Goal: Transaction & Acquisition: Purchase product/service

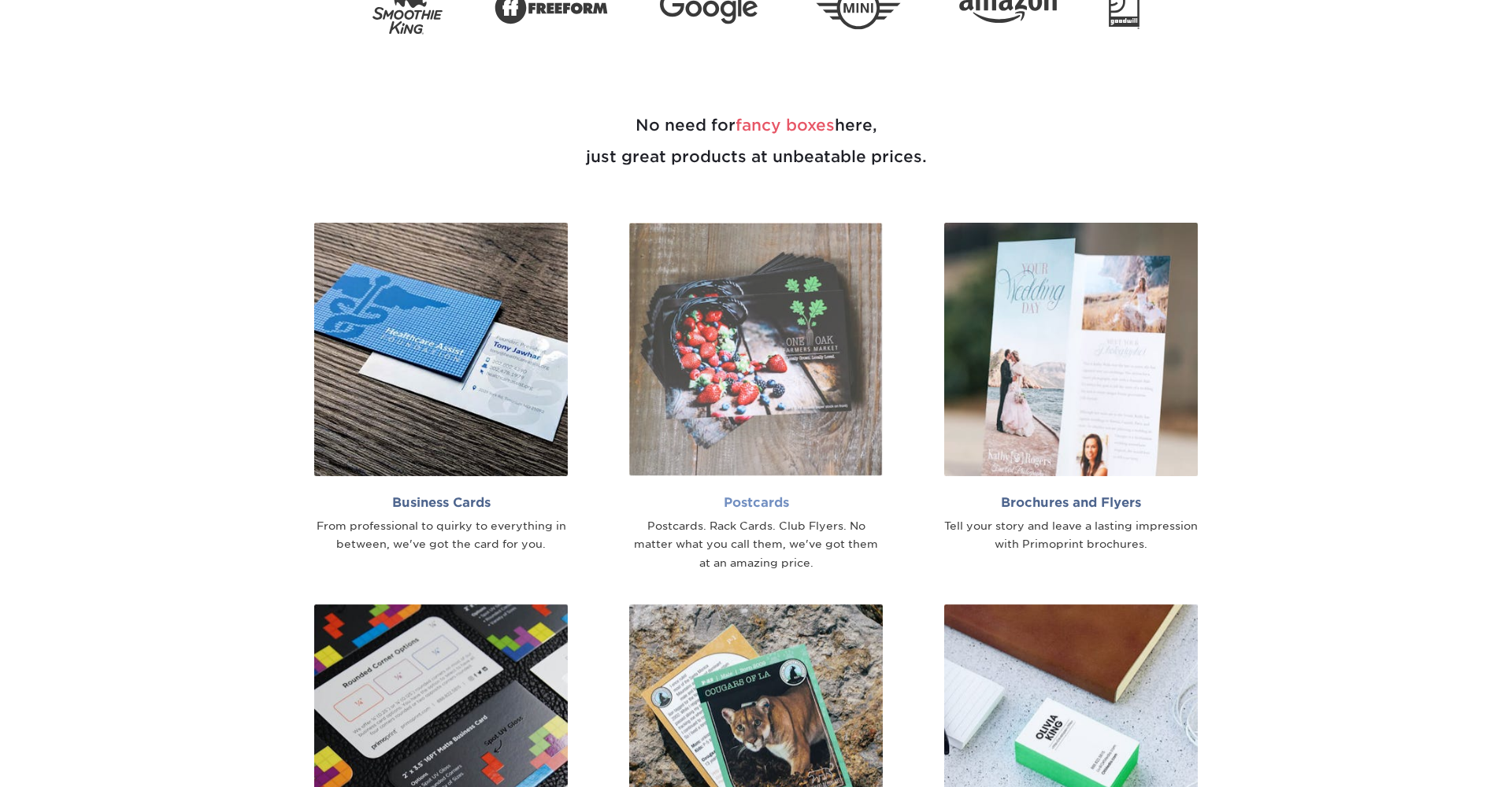
scroll to position [1104, 0]
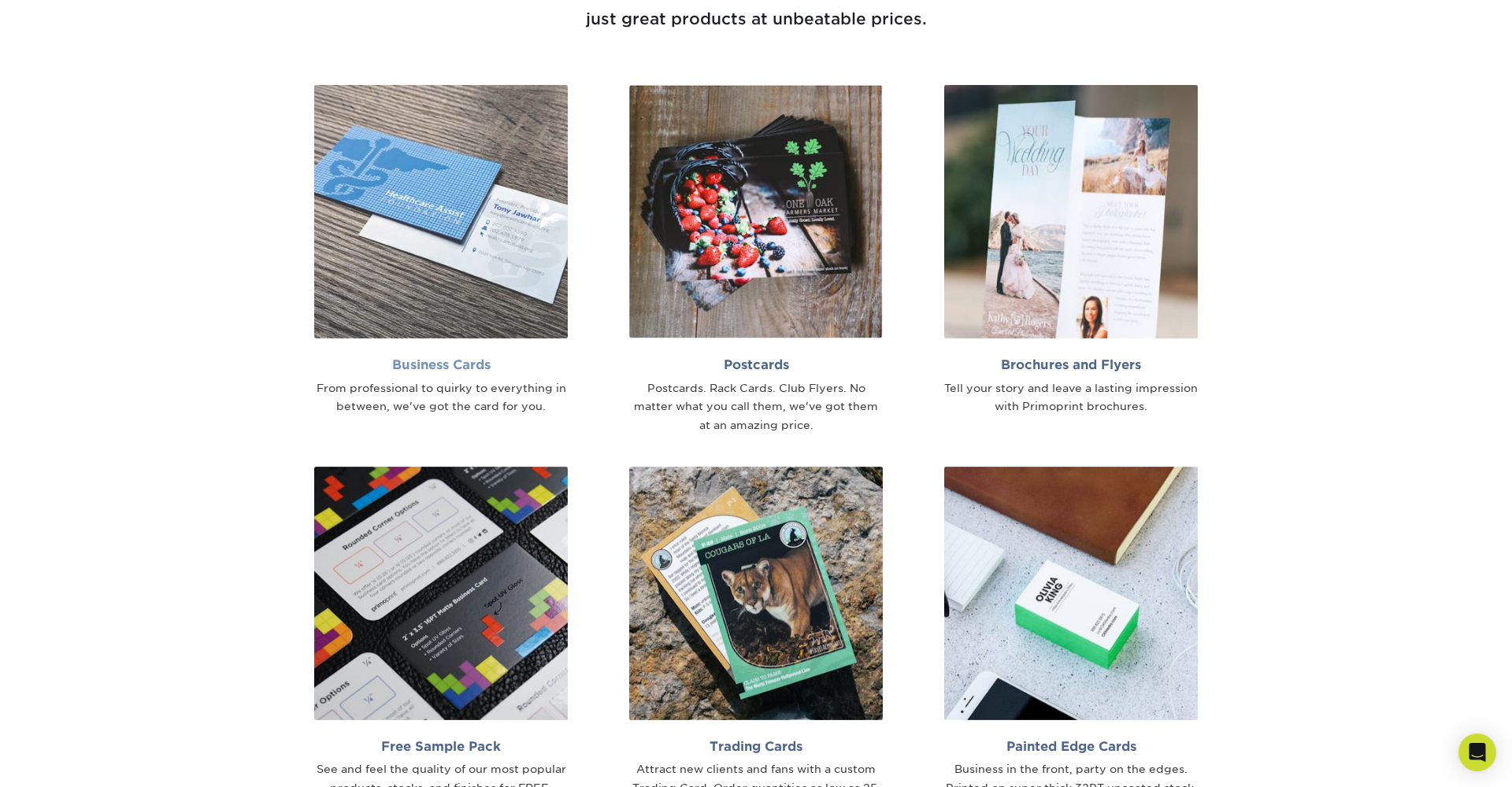
click at [469, 316] on img at bounding box center [441, 211] width 254 height 254
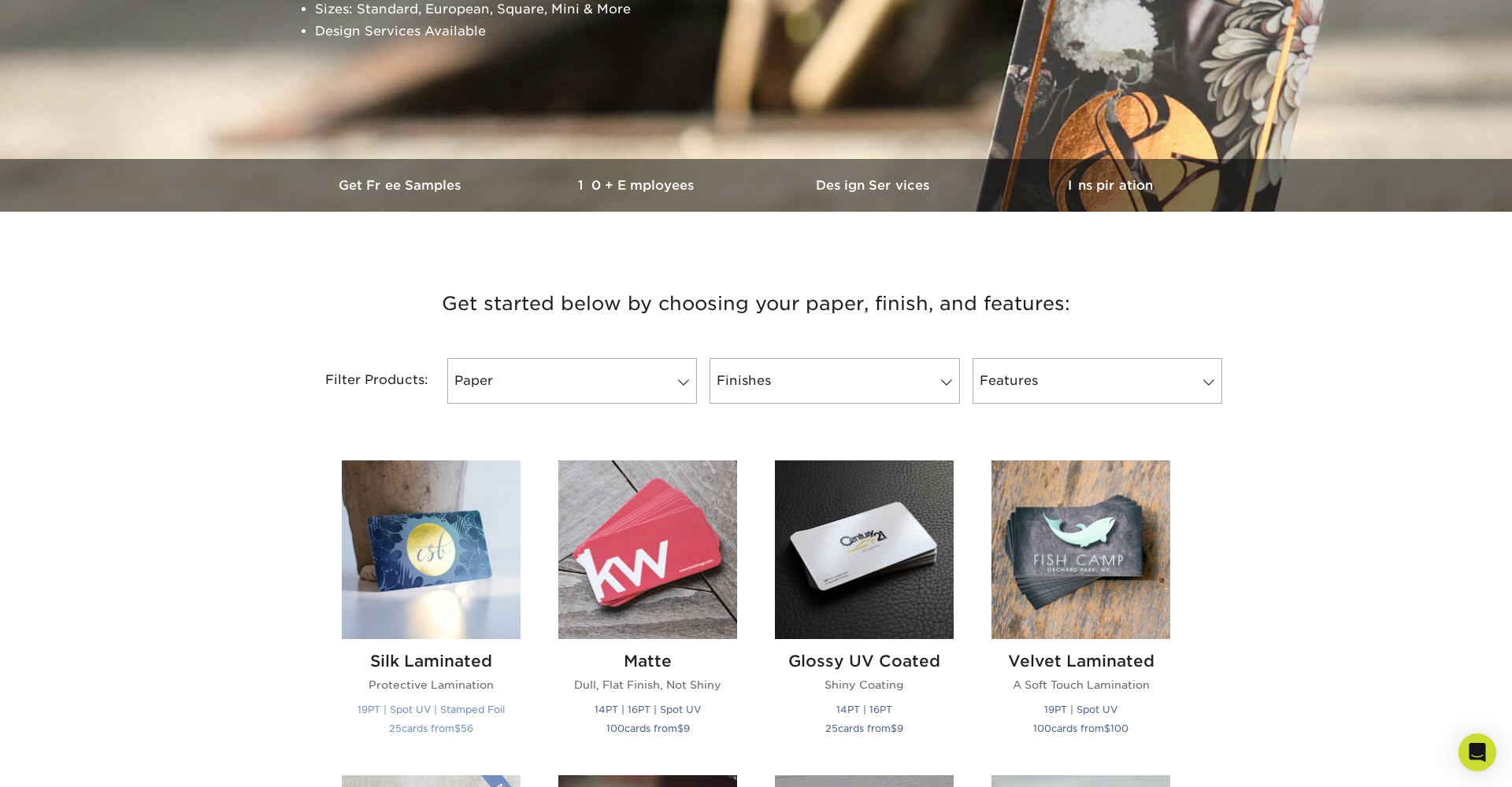
scroll to position [873, 0]
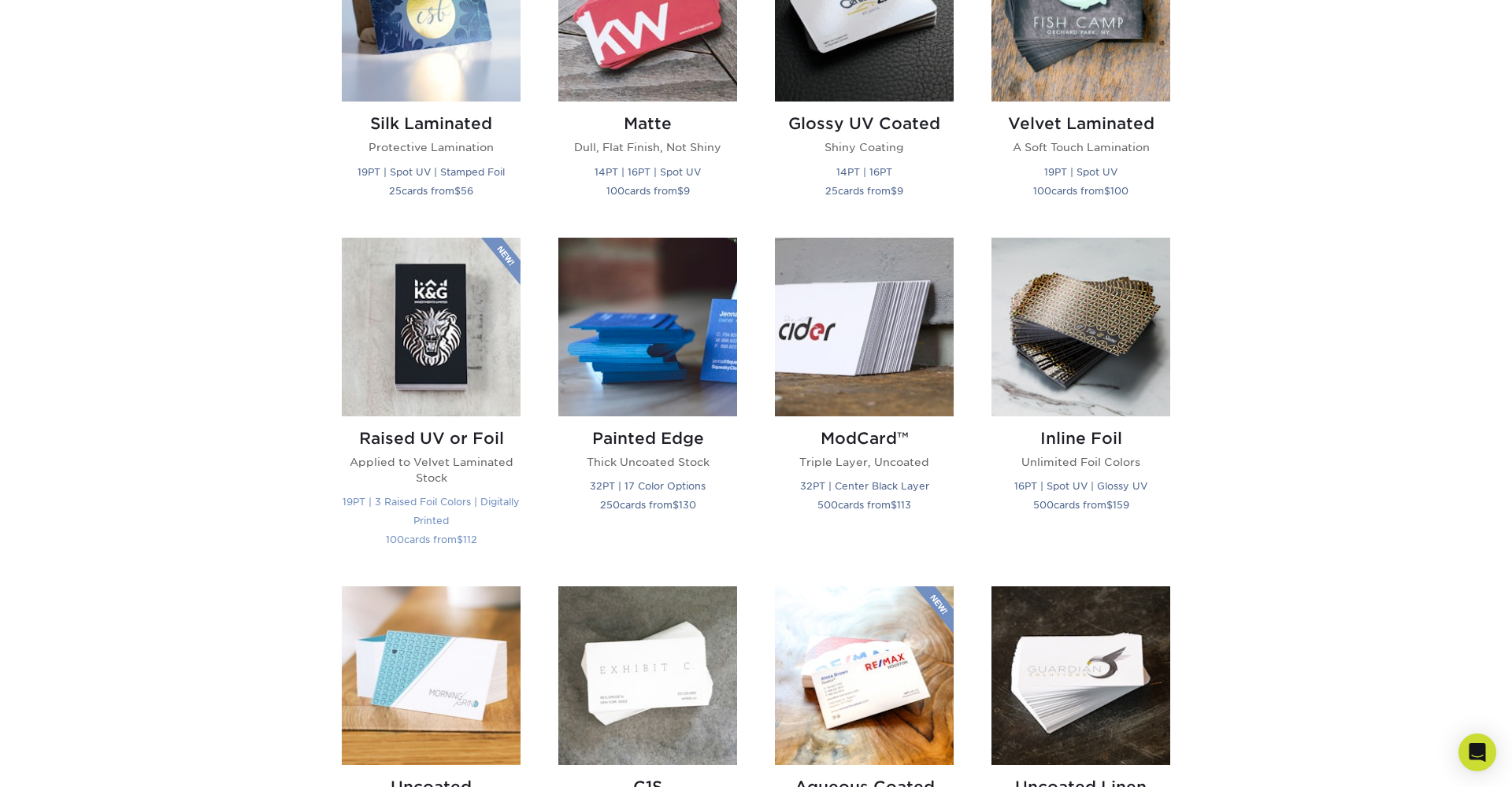
click at [445, 332] on img at bounding box center [431, 327] width 179 height 179
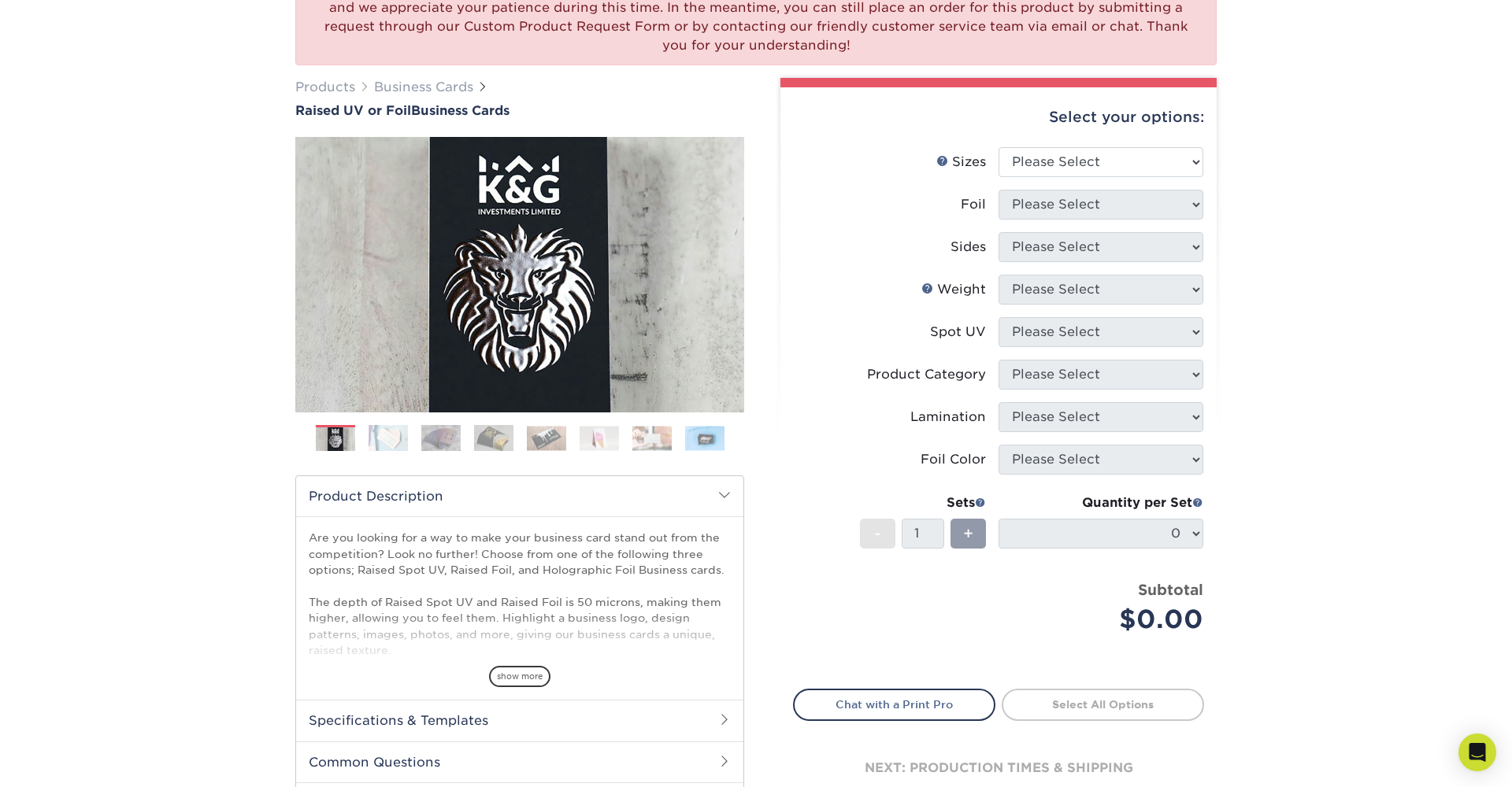
scroll to position [138, 0]
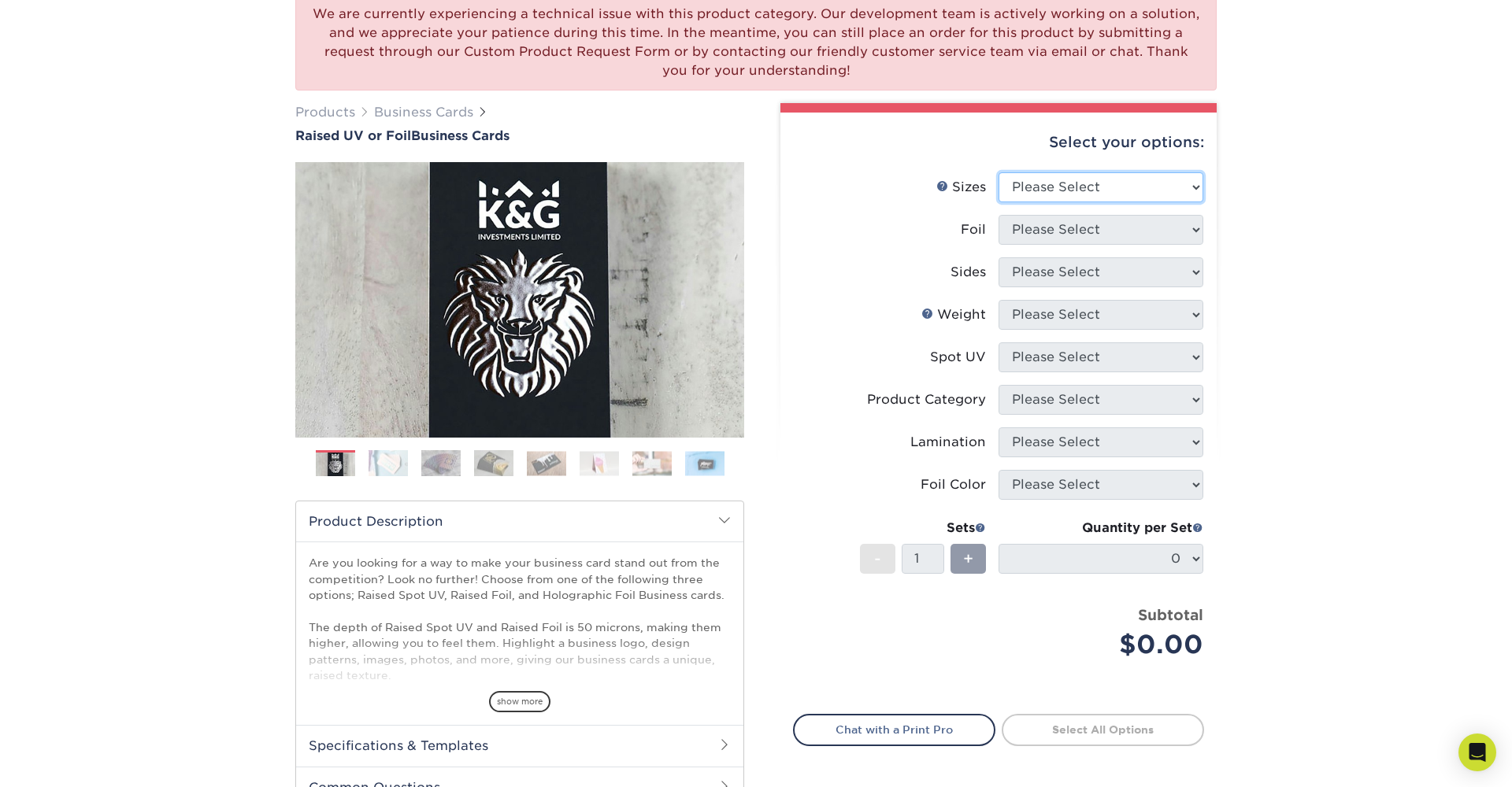
select select "2.00x3.50"
select select "1"
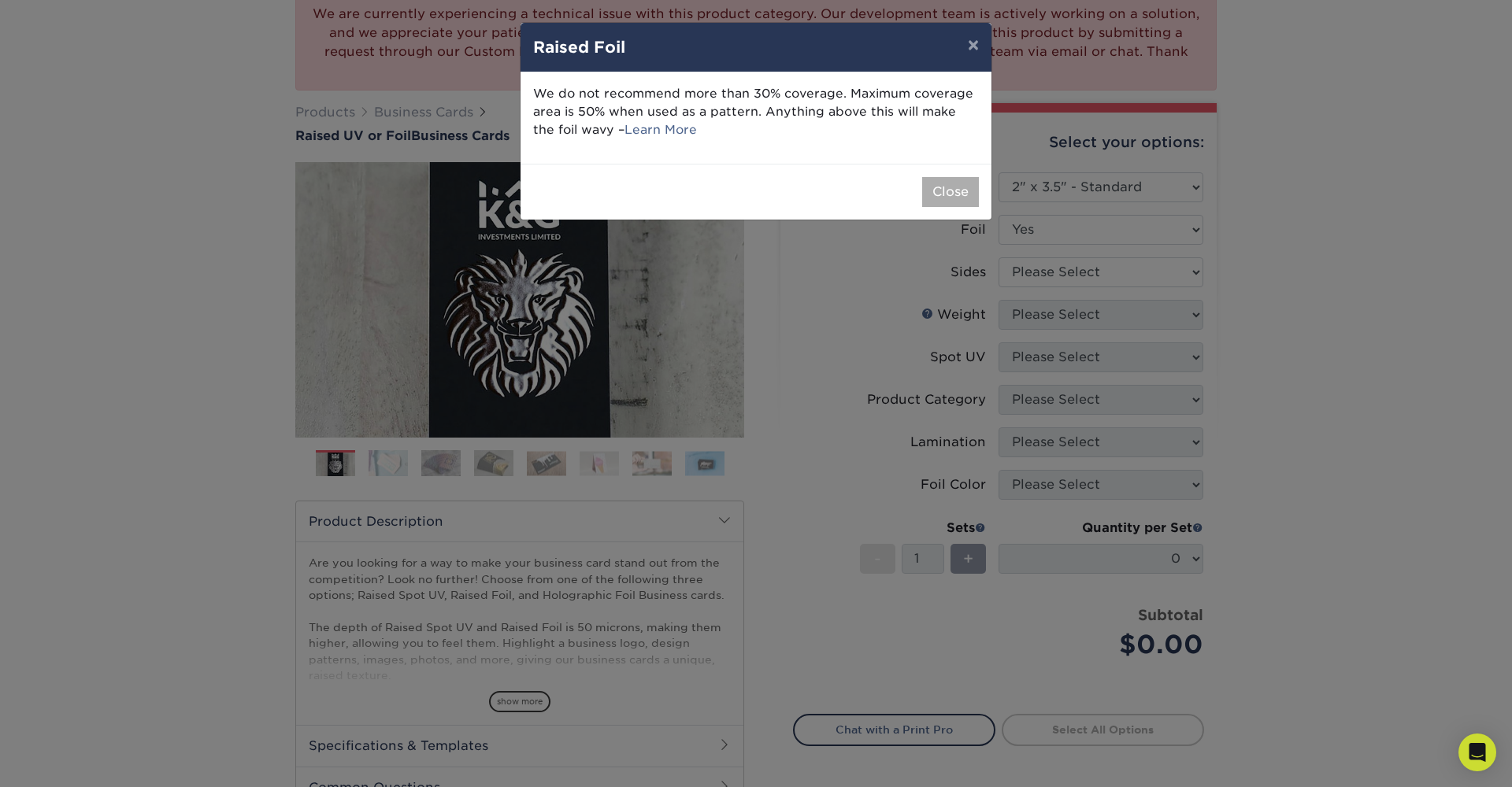
click at [954, 195] on button "Close" at bounding box center [950, 191] width 57 height 29
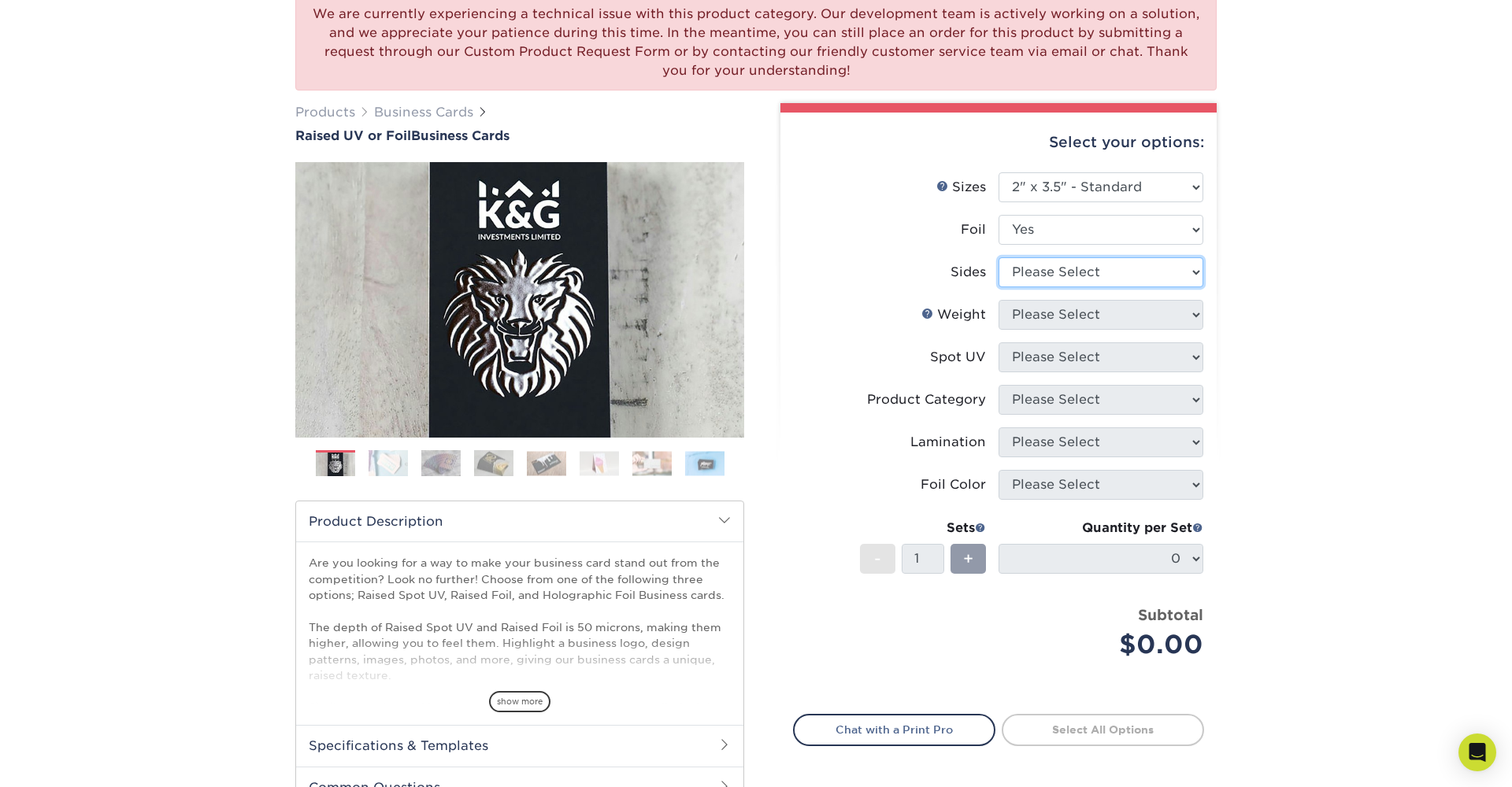
select select "e9e9dfb3-fba1-4d60-972c-fd9ca5904d33"
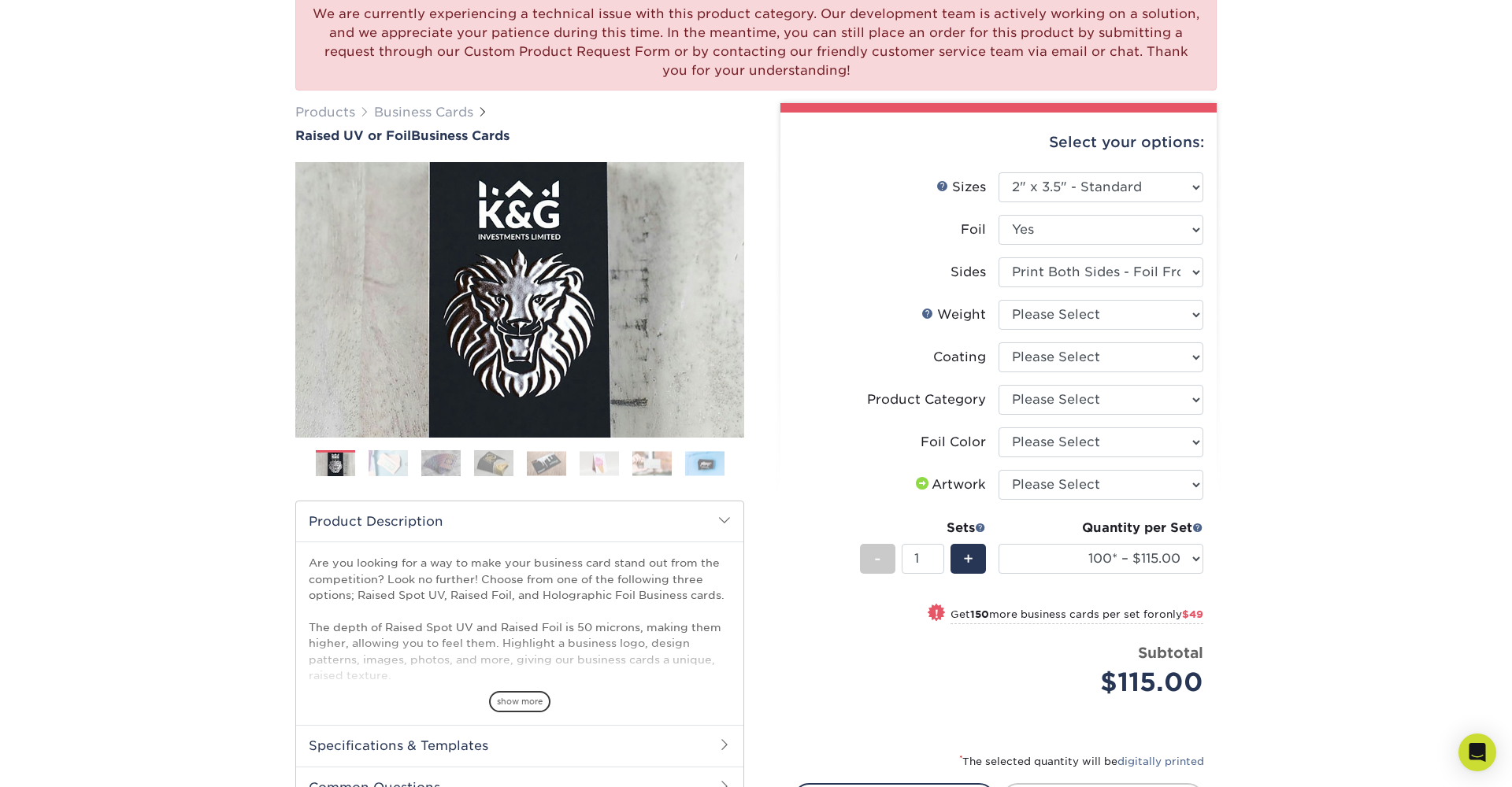
click at [392, 462] on img at bounding box center [388, 463] width 39 height 28
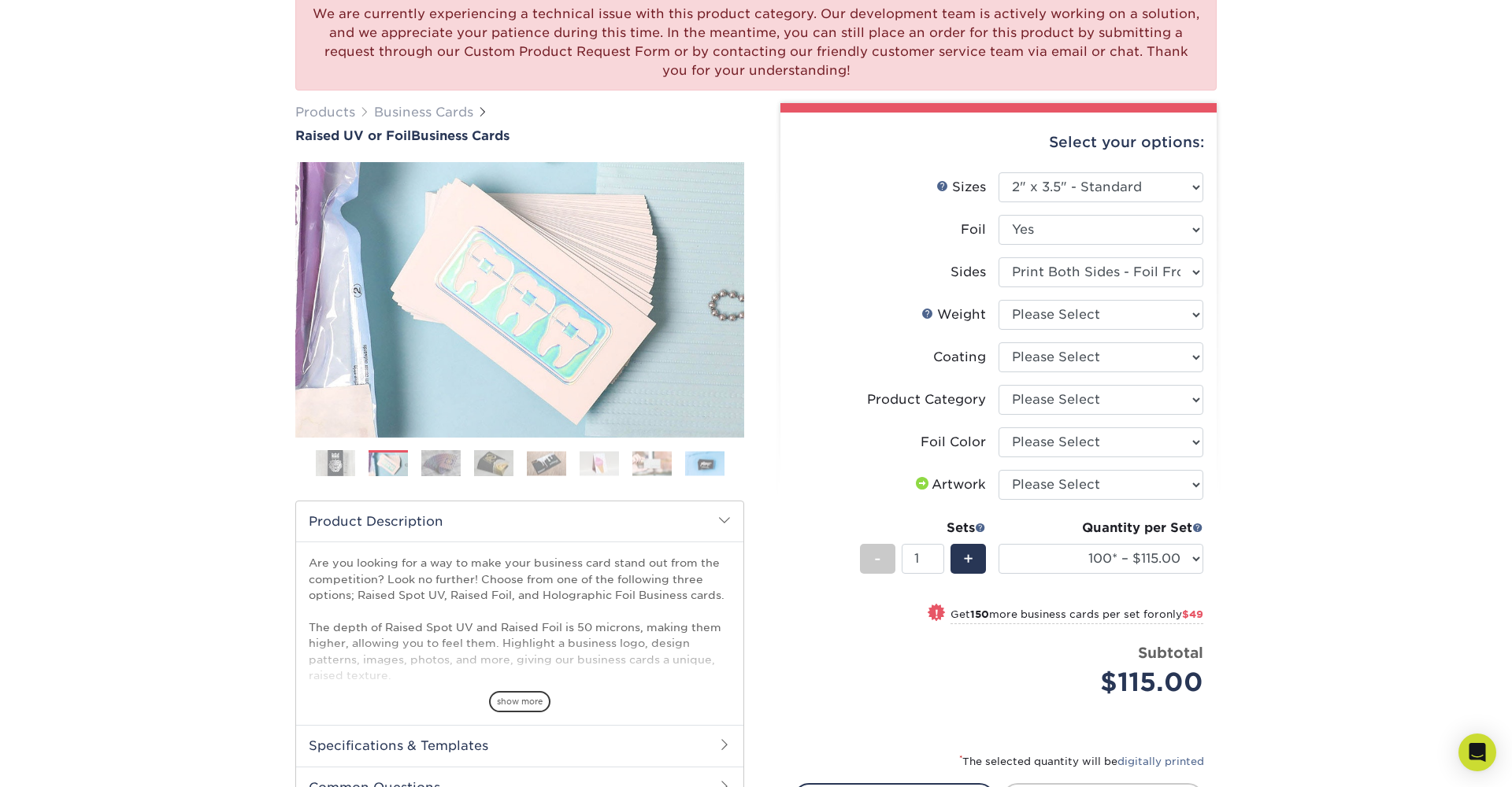
click at [429, 461] on img at bounding box center [440, 463] width 39 height 28
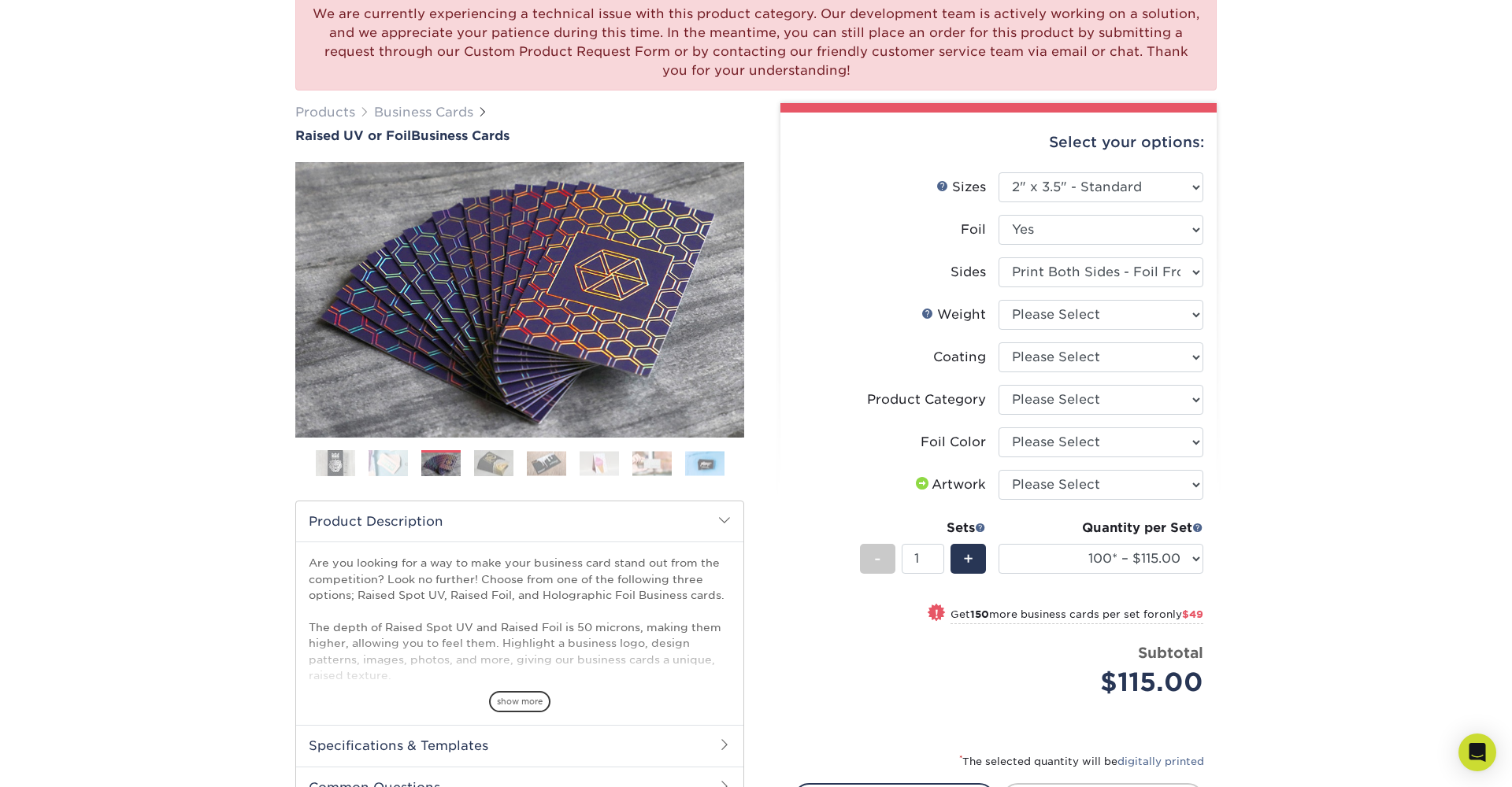
click at [470, 458] on ol at bounding box center [520, 470] width 449 height 38
click at [493, 456] on img at bounding box center [493, 463] width 39 height 28
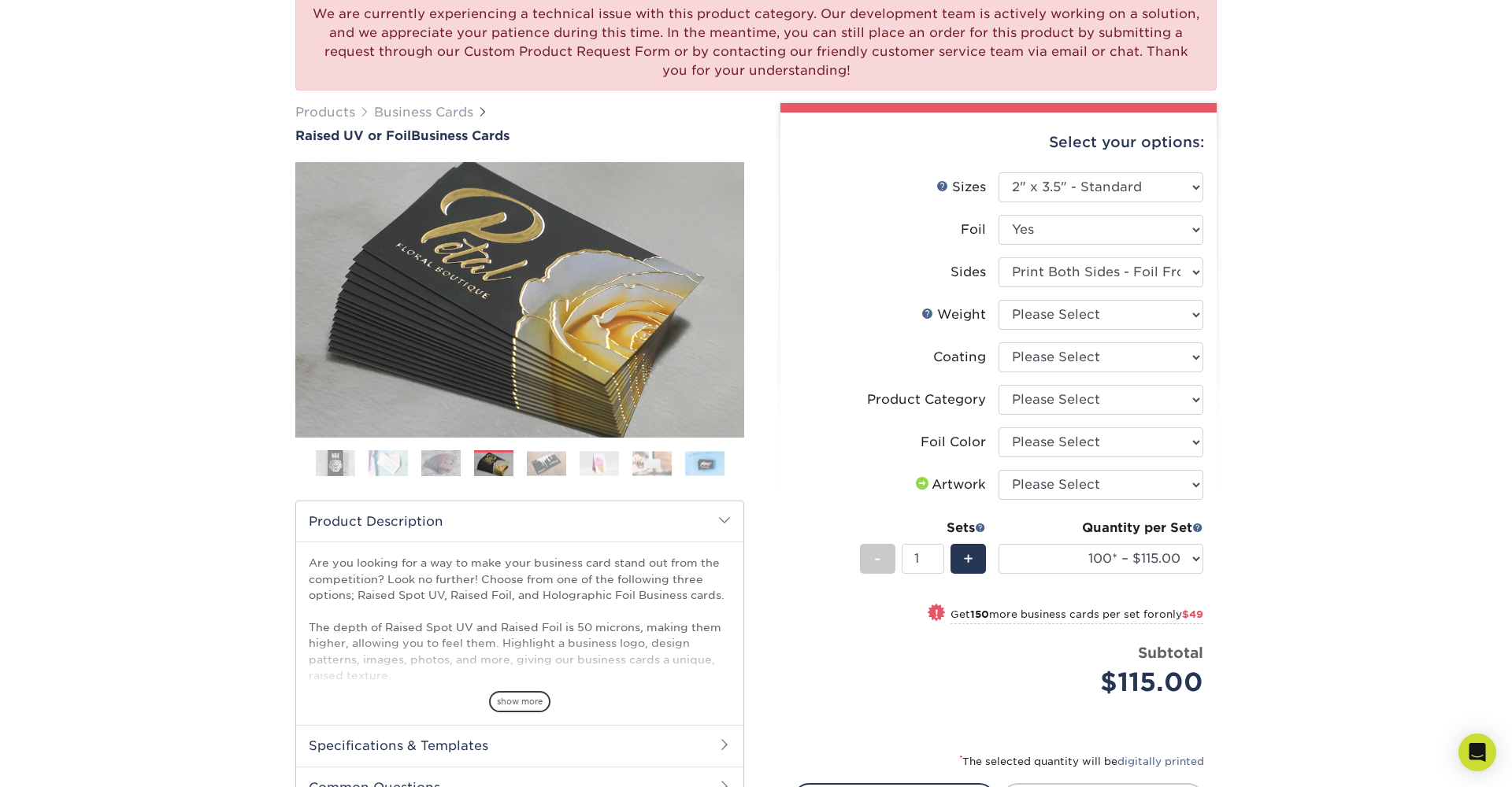
click at [544, 461] on img at bounding box center [545, 464] width 39 height 25
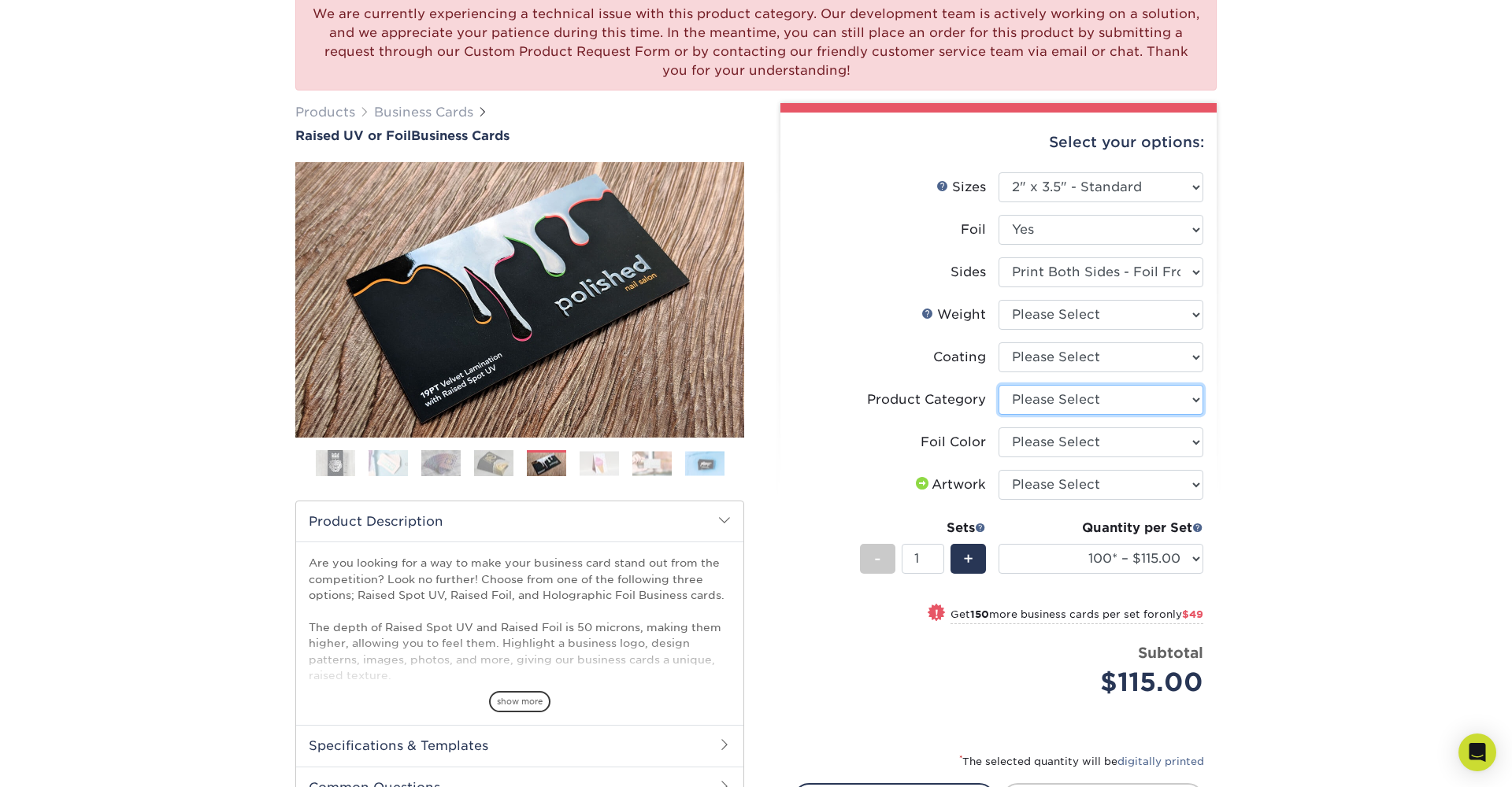
select select "3b5148f1-0588-4f88-a218-97bcfdce65c1"
select select "acffa4a5-22f9-4585-ba3f-0adaa54b8c85"
select select "upload"
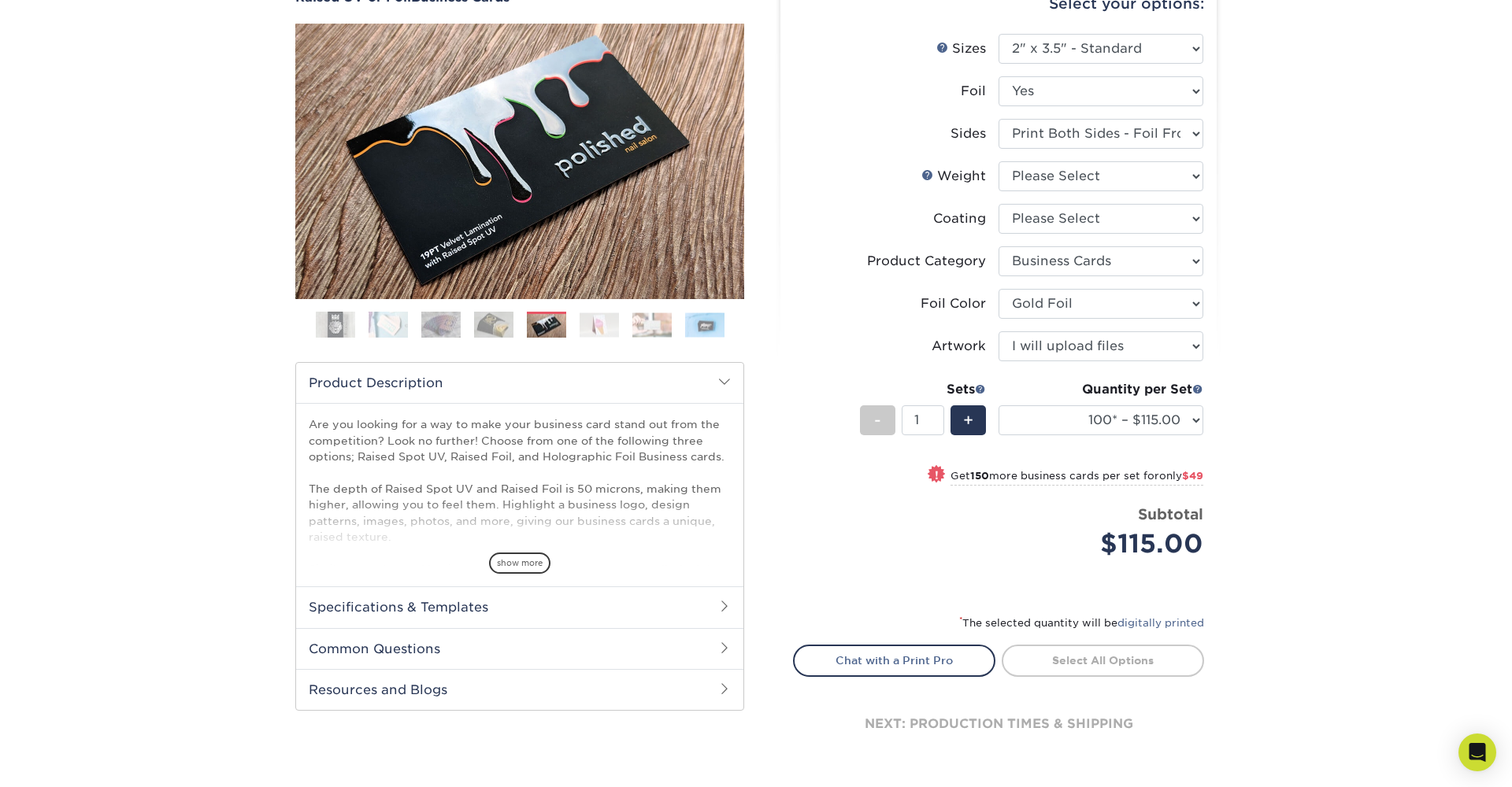
click at [1098, 652] on link "Select All Options" at bounding box center [1102, 661] width 202 height 31
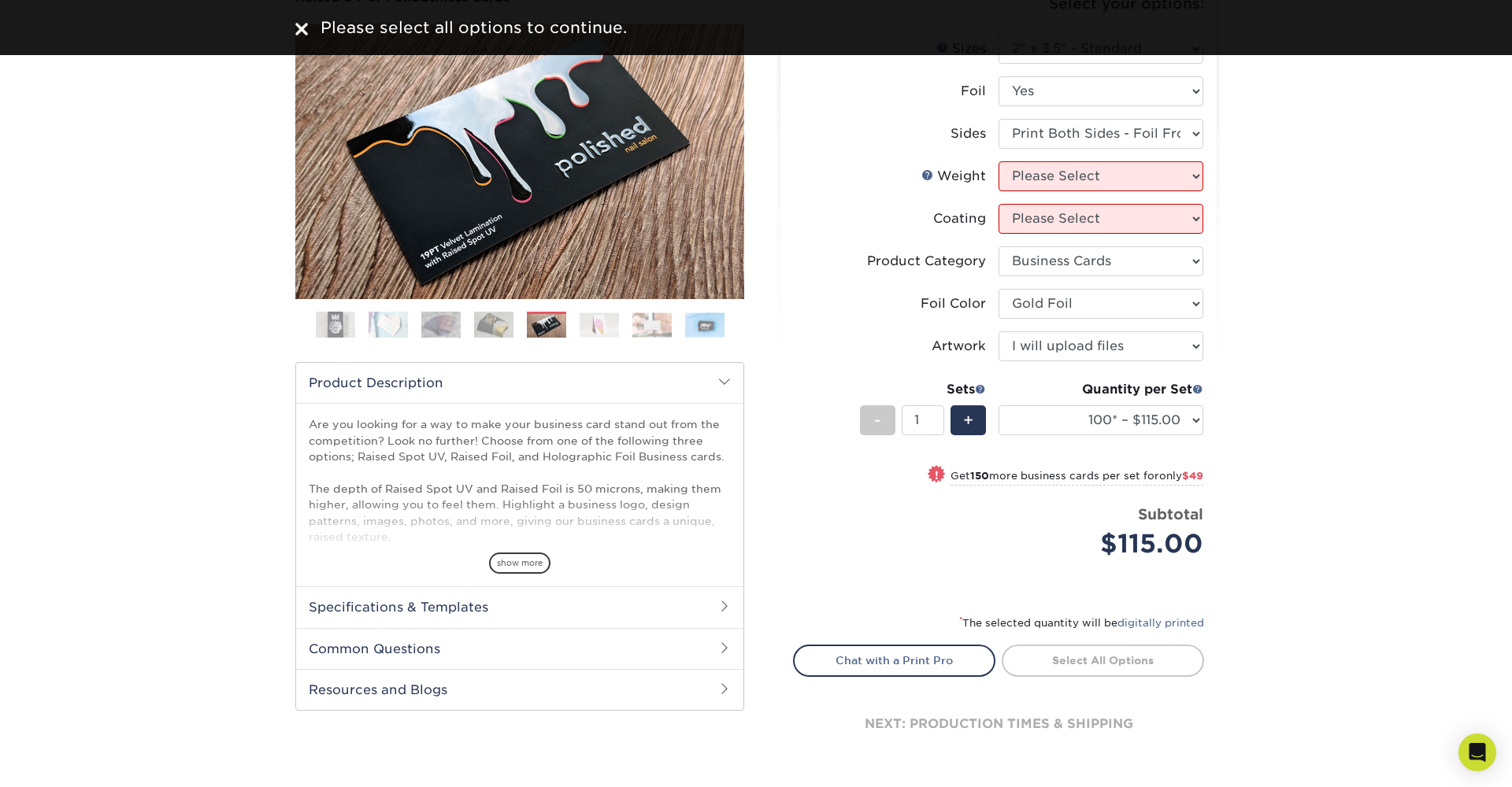
scroll to position [145, 0]
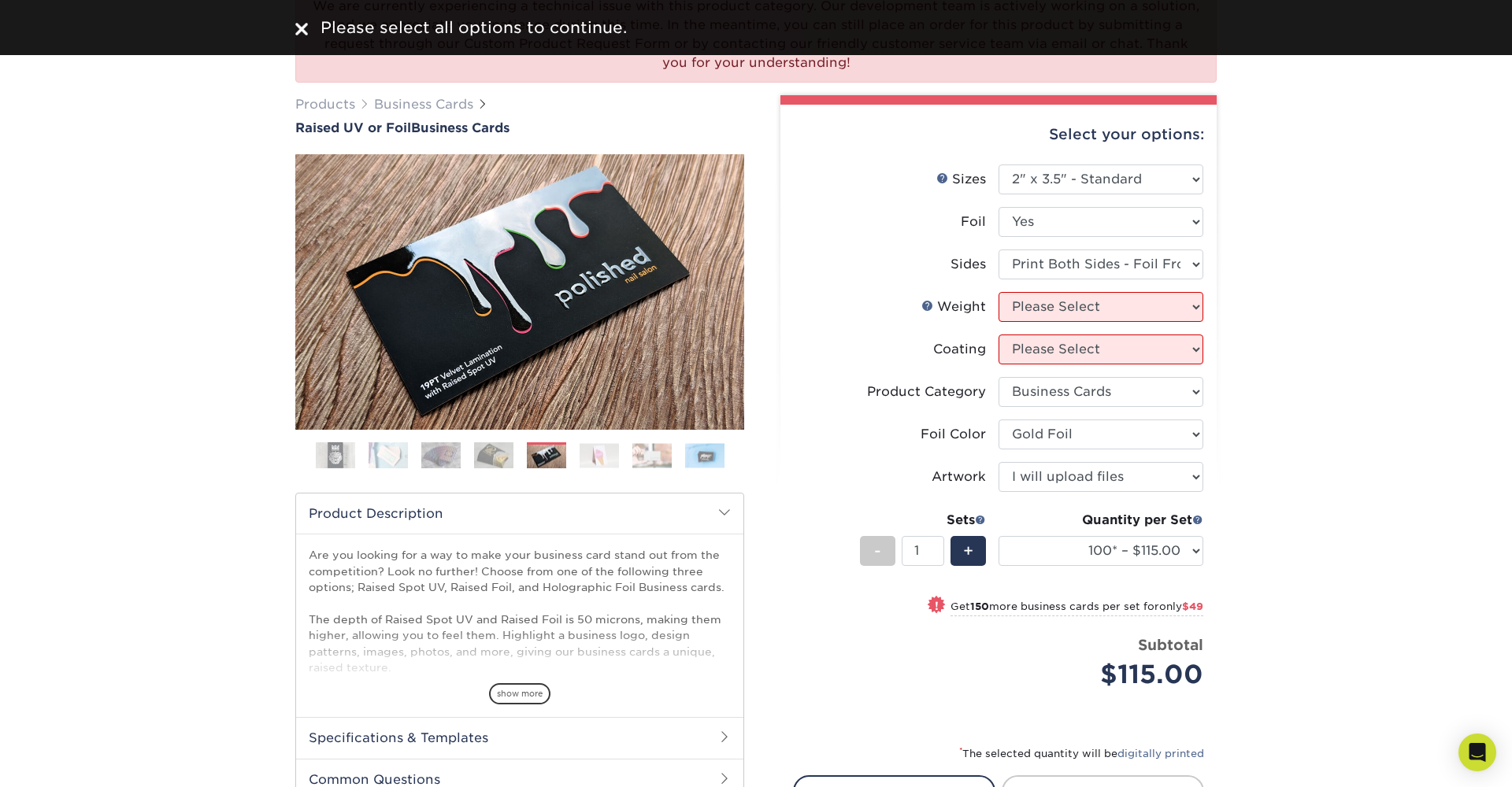
click at [1059, 325] on li "Weight Help Weight Please Select 16PT" at bounding box center [998, 313] width 410 height 43
select select "16PT"
select select "-1"
drag, startPoint x: 1064, startPoint y: 315, endPoint x: 1072, endPoint y: 354, distance: 39.8
click at [1072, 354] on form "Sizes Help Sizes Please Select 2" x 3.5" - Standard Foil Please Select" at bounding box center [998, 445] width 411 height 562
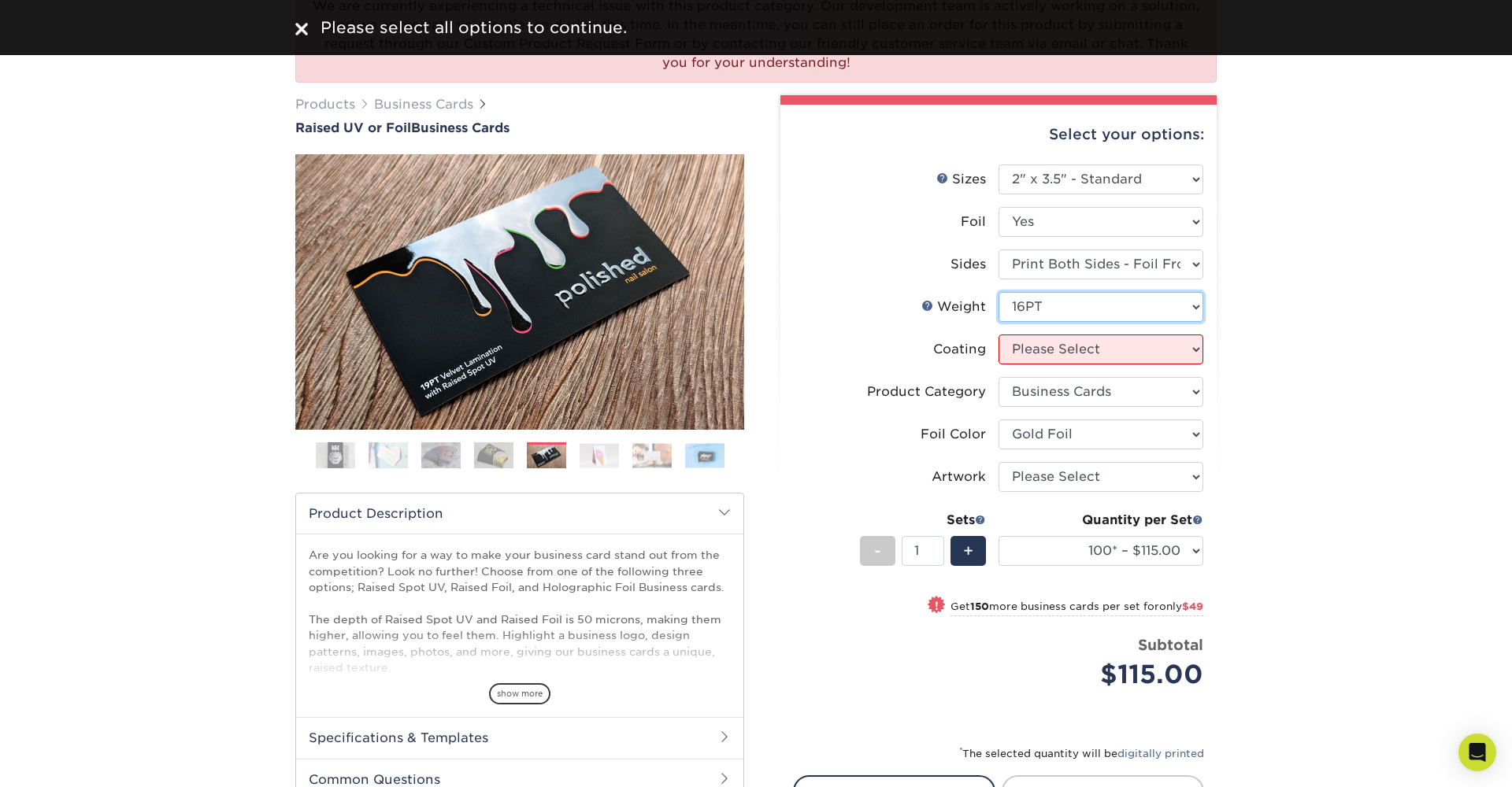
select select "-1"
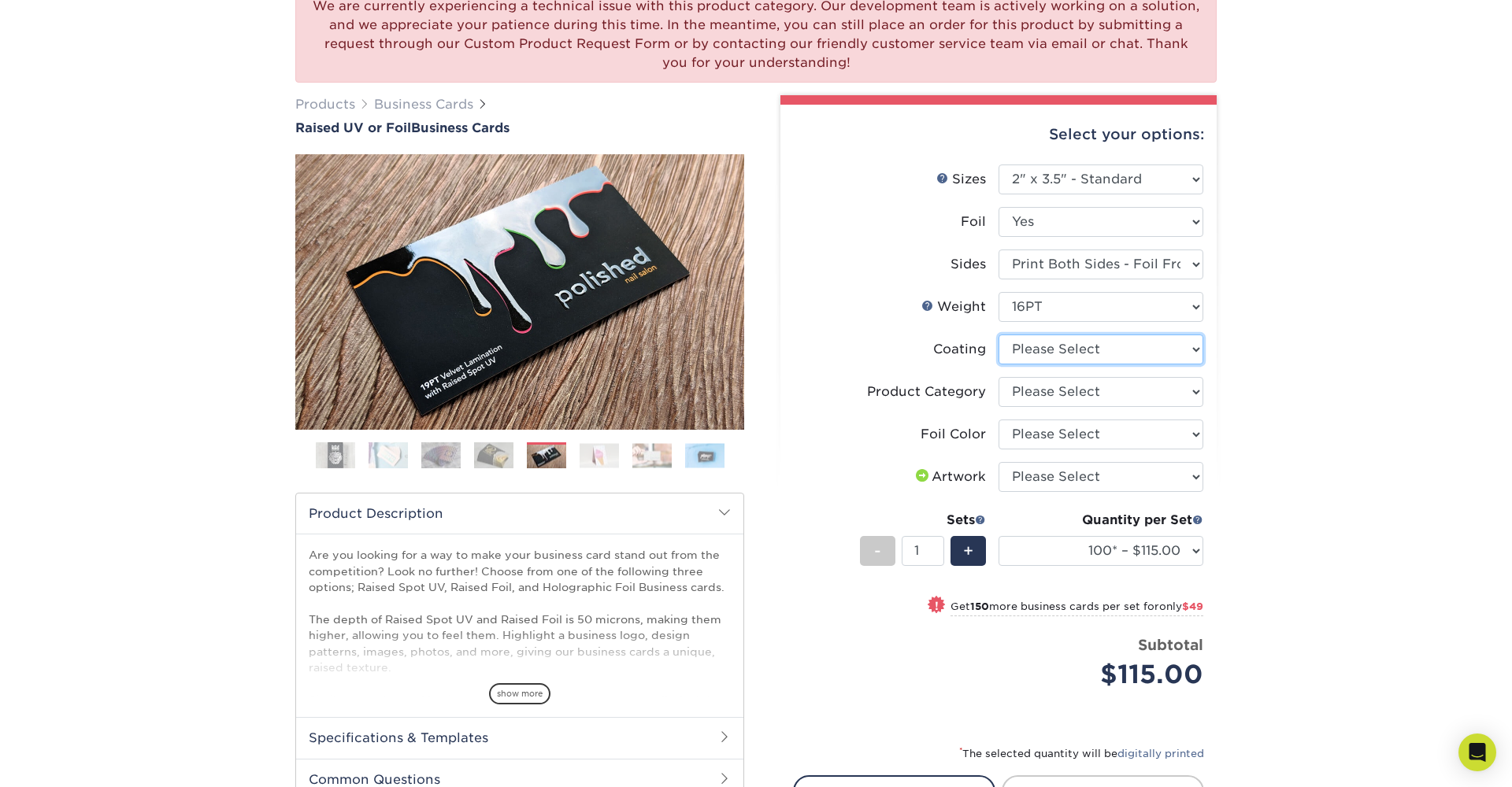
select select "3e7618de-abca-4bda-9f97-8b9129e913d8"
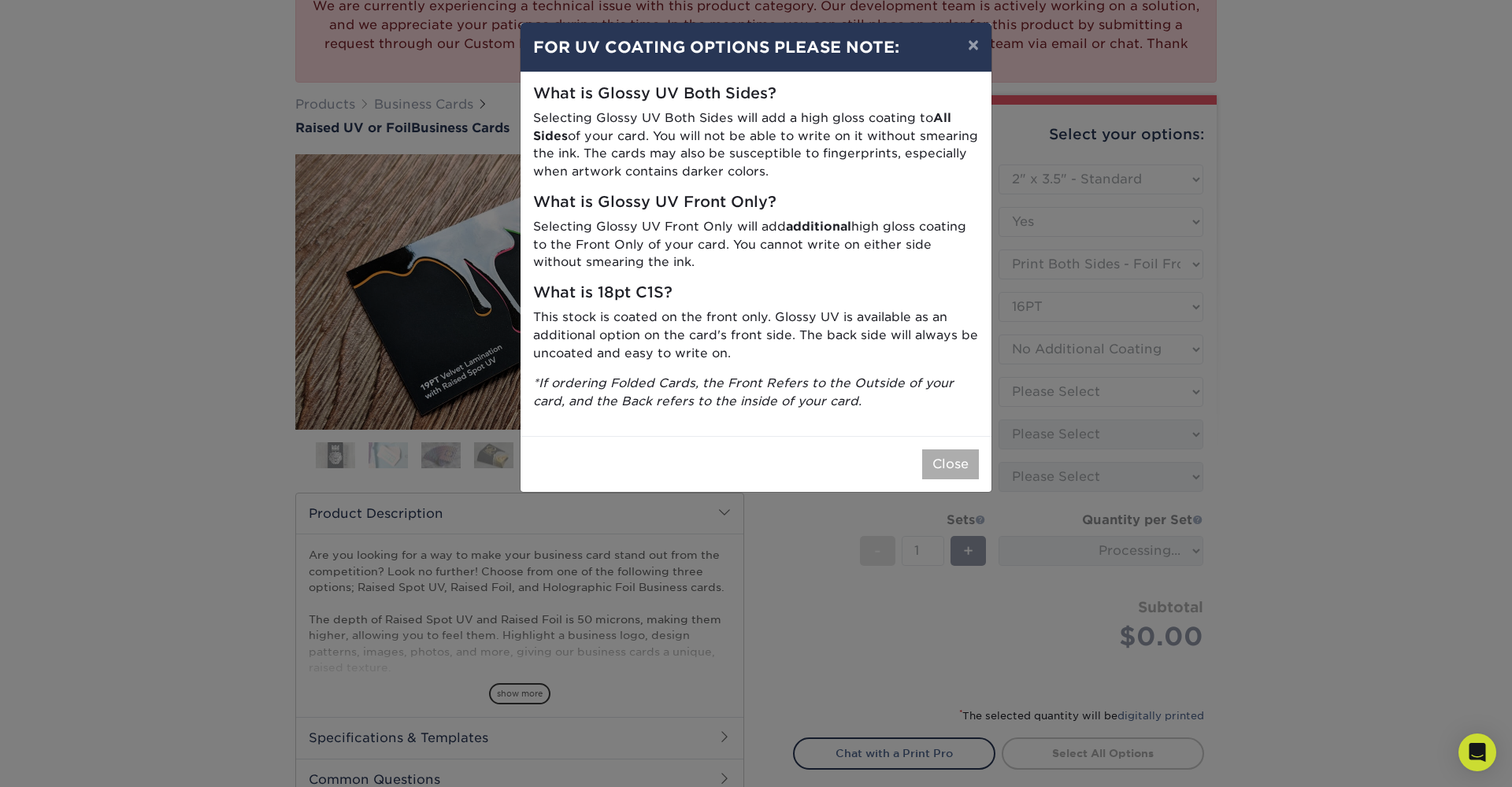
click at [955, 457] on button "Close" at bounding box center [950, 464] width 57 height 29
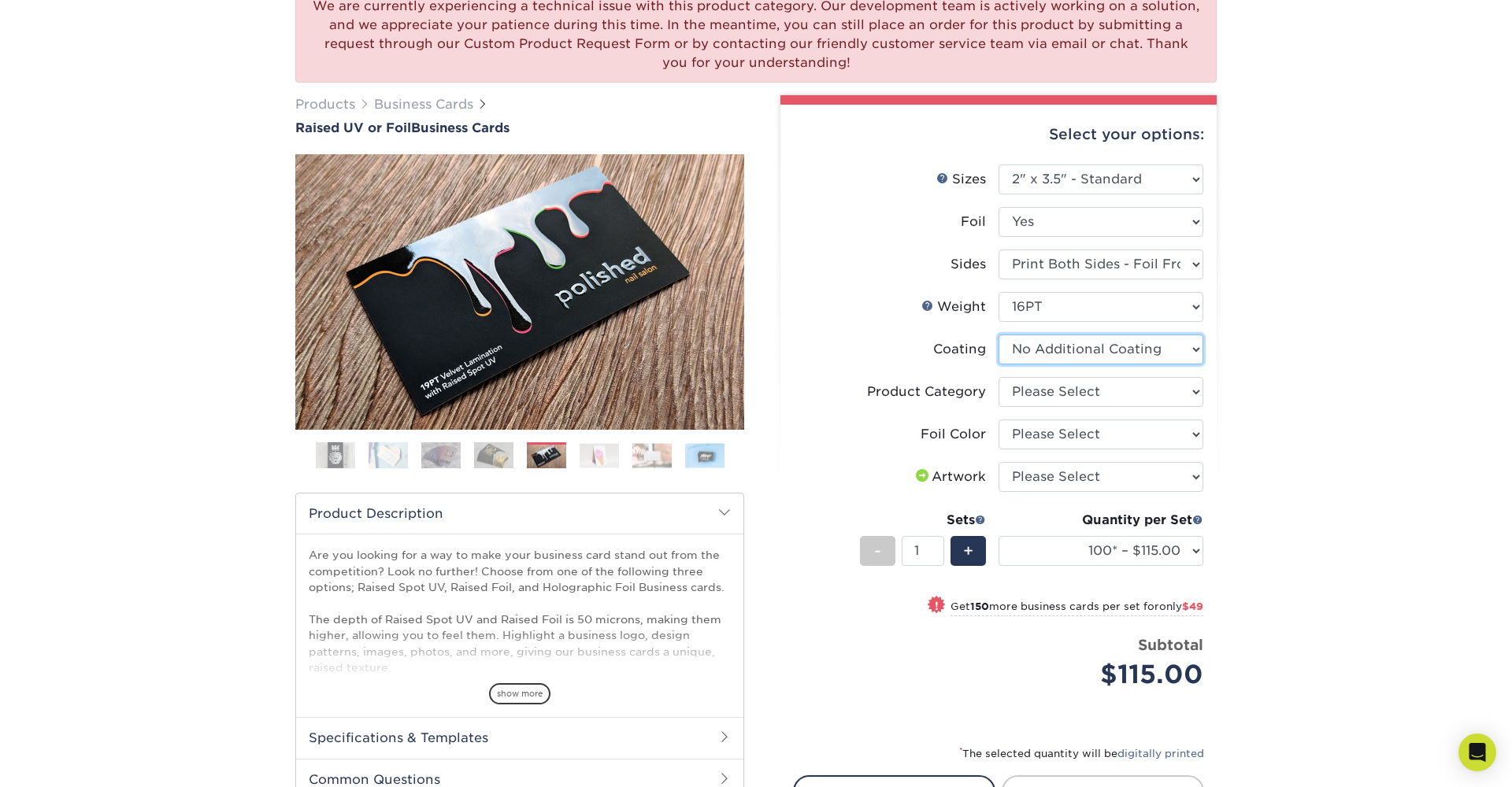
drag, startPoint x: 1083, startPoint y: 352, endPoint x: 1071, endPoint y: 394, distance: 43.7
click at [1071, 394] on ul "Sizes Help Sizes Please Select 2" x 3.5" - Standard Foil" at bounding box center [998, 438] width 411 height 548
select select "3b5148f1-0588-4f88-a218-97bcfdce65c1"
select select "acffa4a5-22f9-4585-ba3f-0adaa54b8c85"
select select "upload"
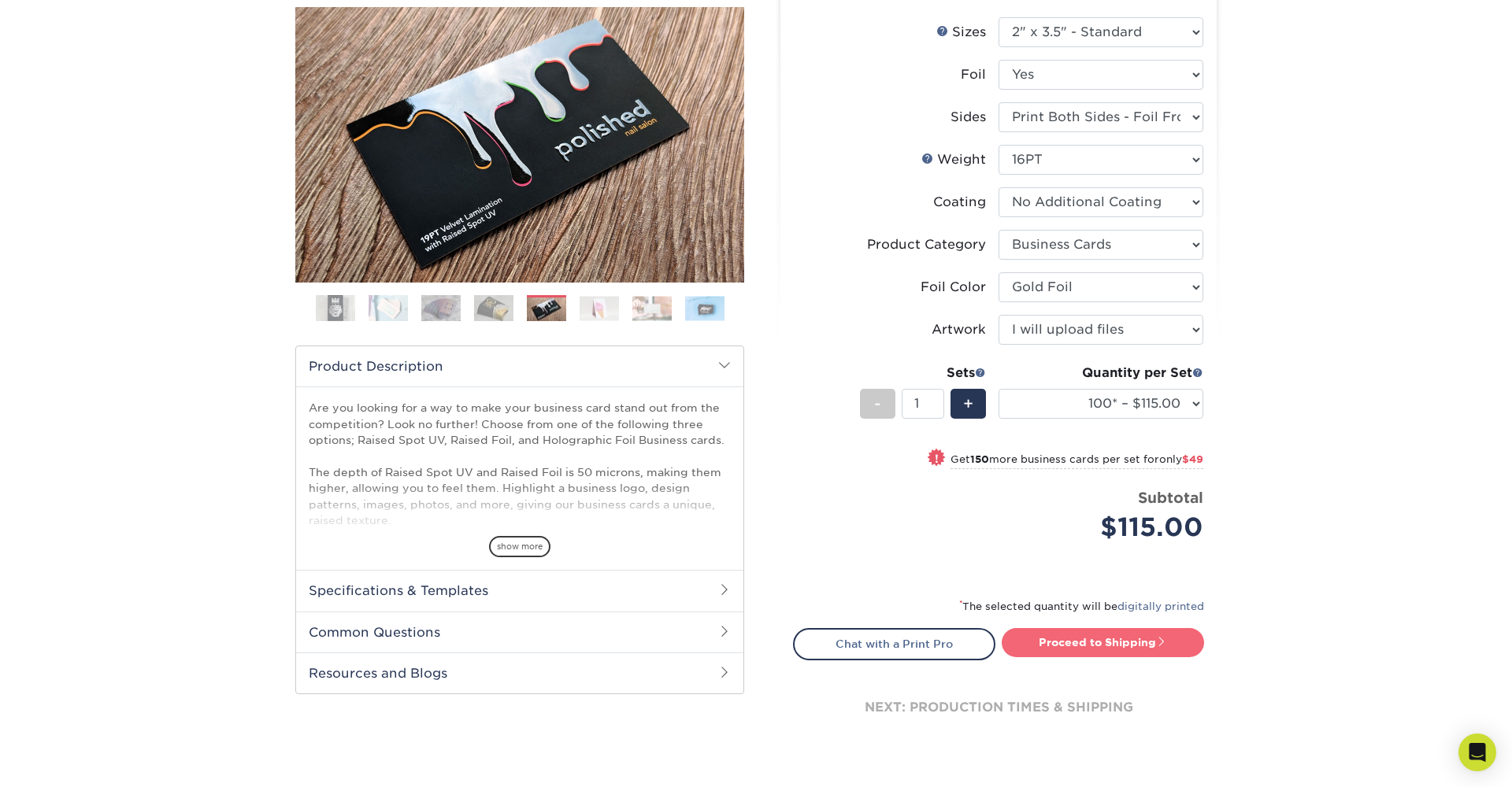
click at [1097, 649] on link "Proceed to Shipping" at bounding box center [1102, 643] width 202 height 29
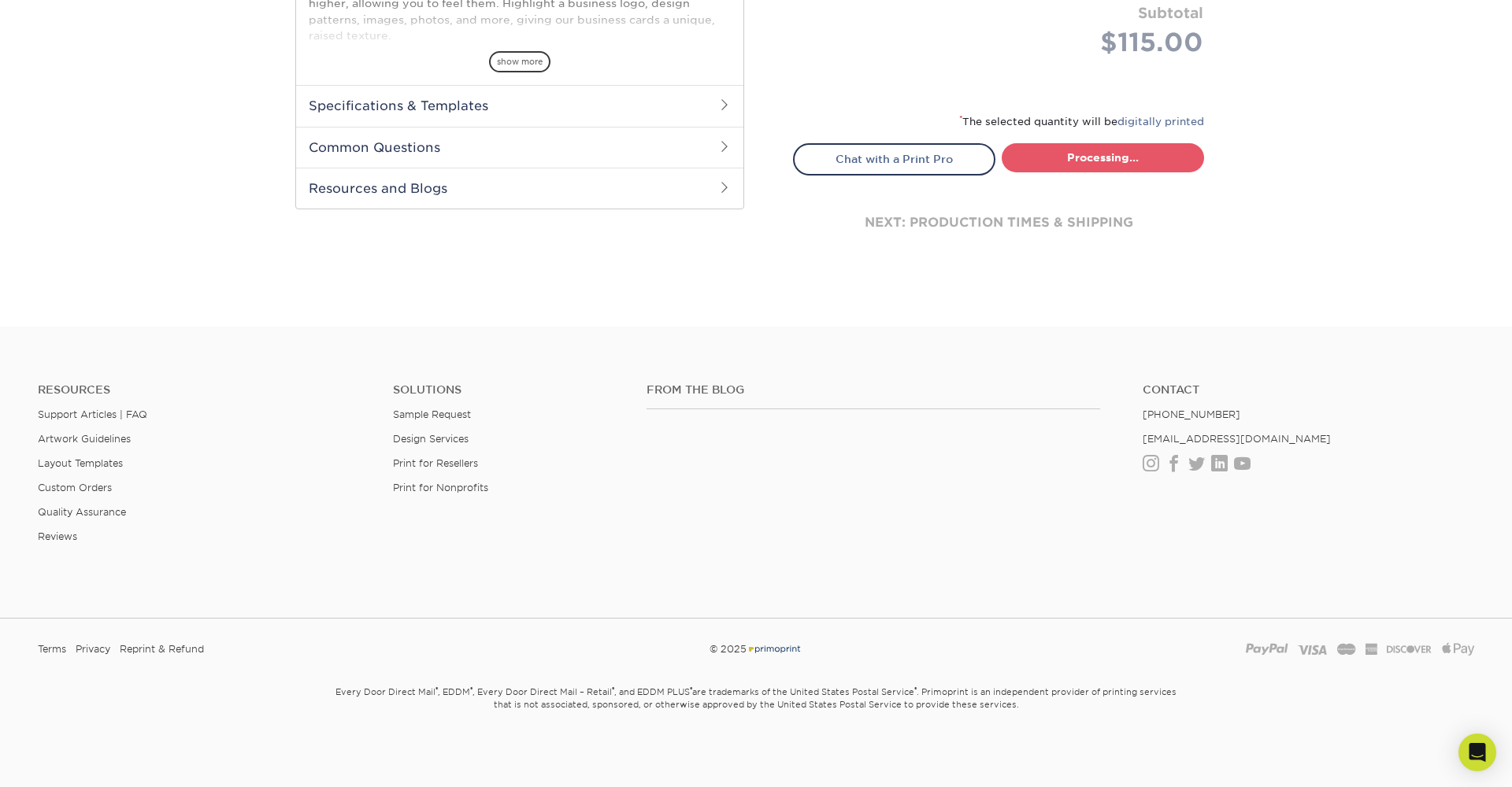
select select "1865d784-4a65-4fa5-88ce-3beae895d184"
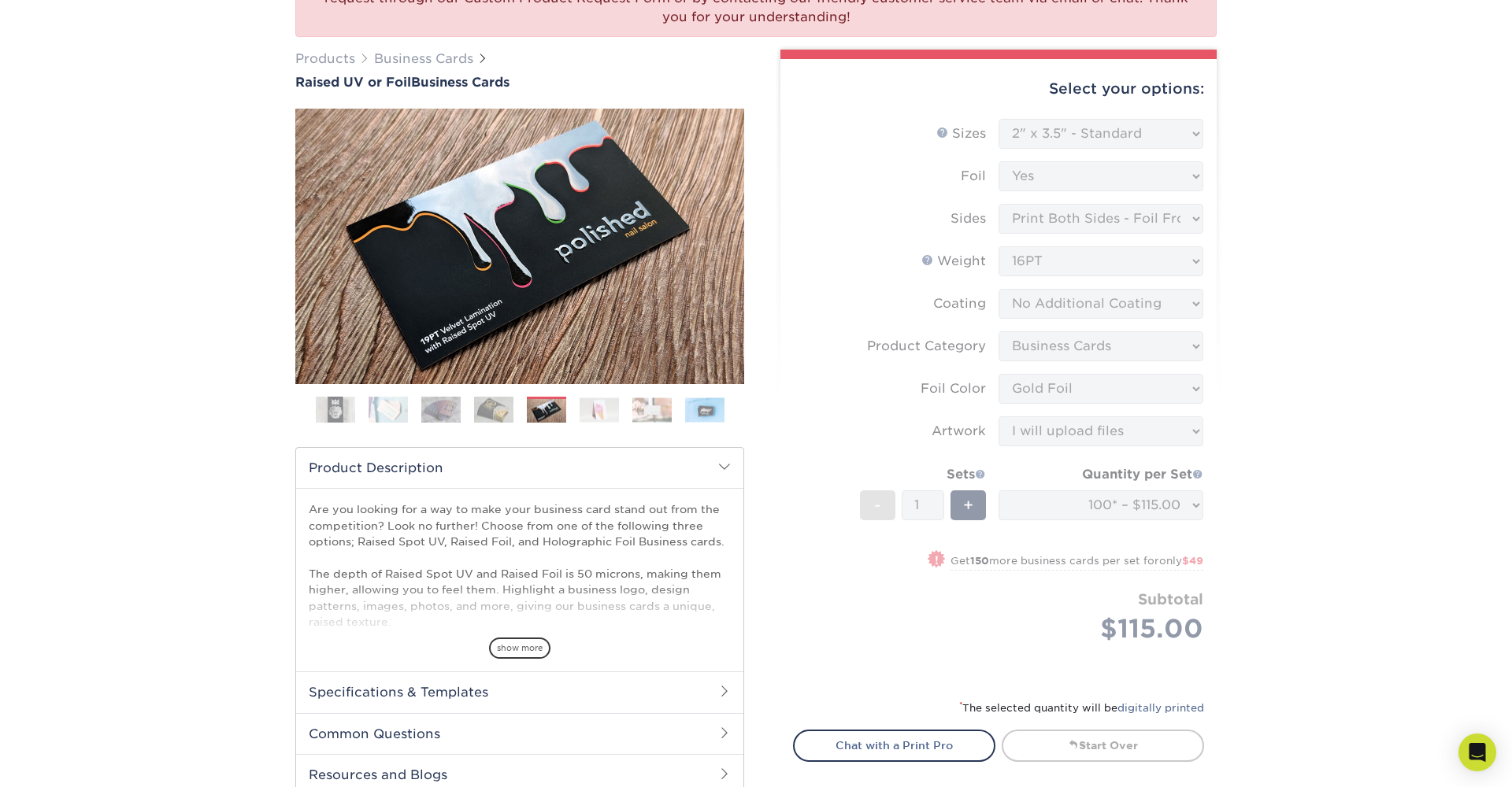
scroll to position [0, 0]
